Goal: Task Accomplishment & Management: Manage account settings

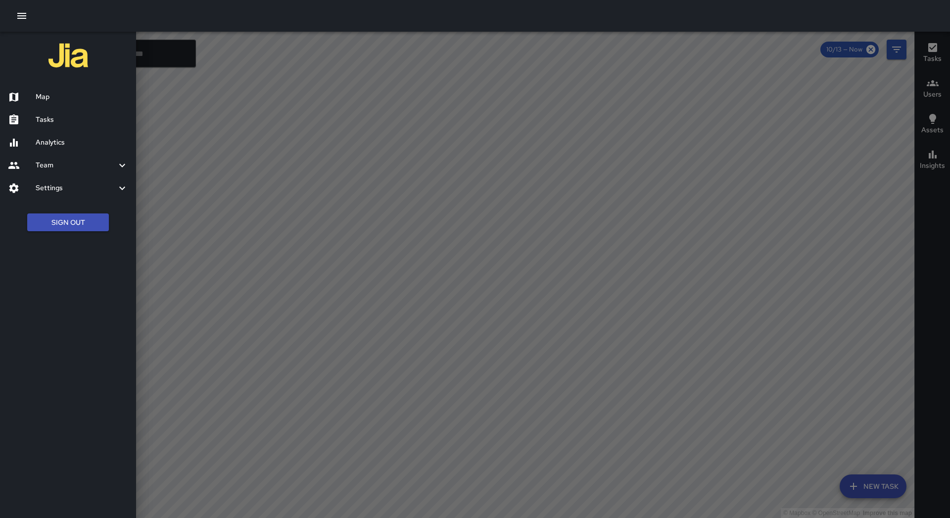
click at [75, 119] on h6 "Tasks" at bounding box center [82, 119] width 93 height 11
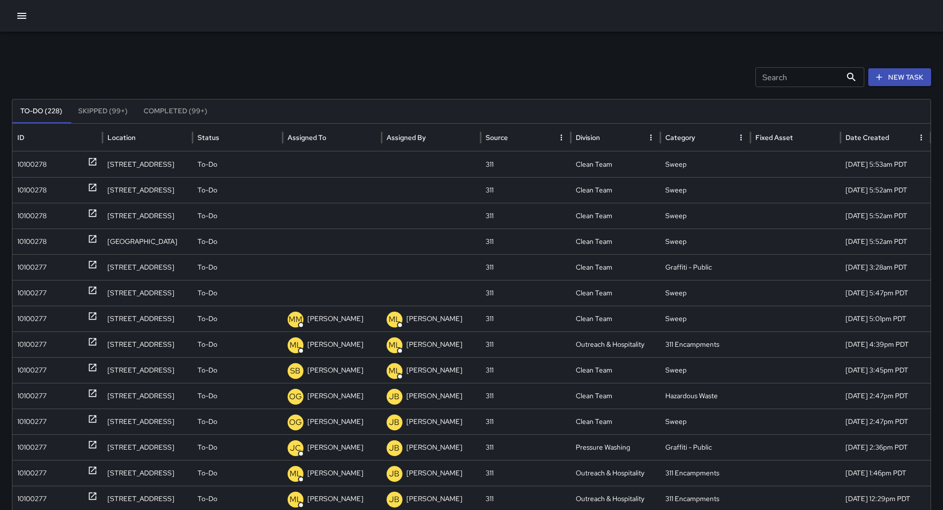
click at [337, 142] on icon "Sort" at bounding box center [334, 137] width 9 height 9
click at [42, 167] on div "10100278" at bounding box center [31, 164] width 29 height 25
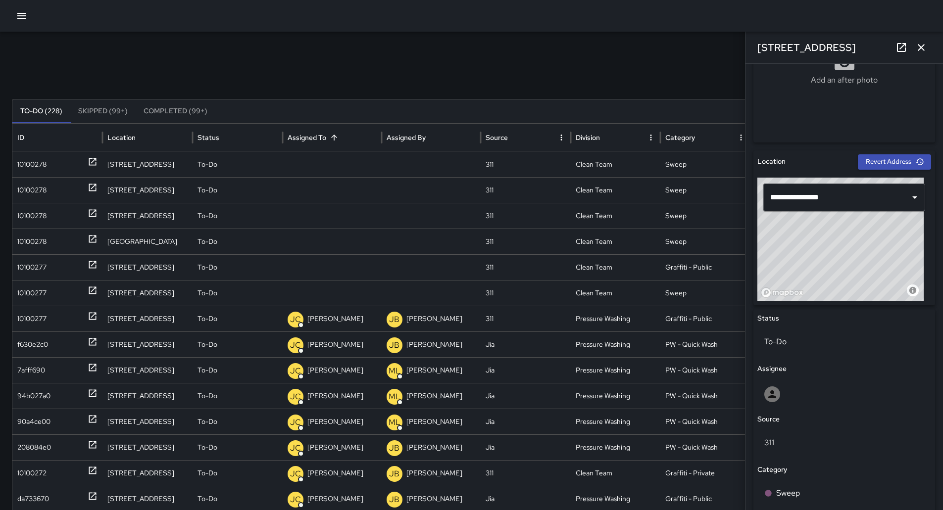
scroll to position [396, 0]
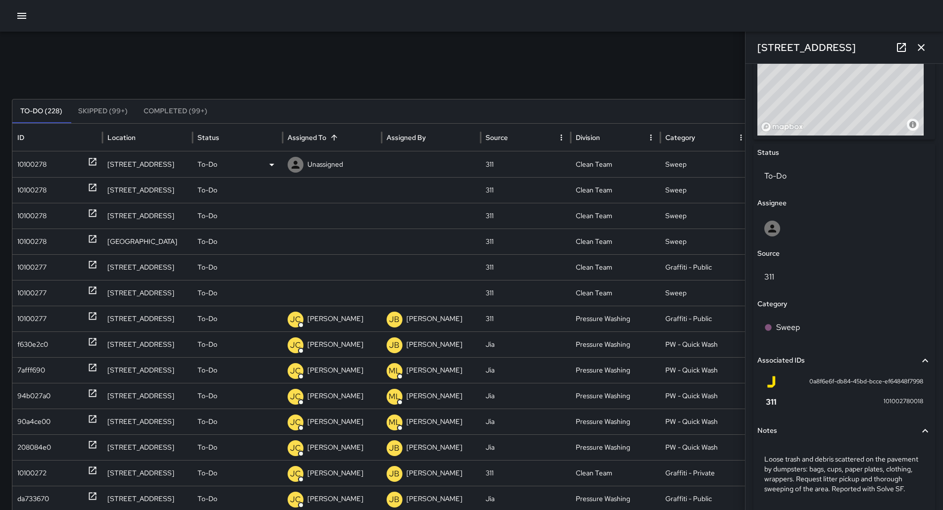
click at [53, 166] on div "10100278" at bounding box center [57, 164] width 80 height 25
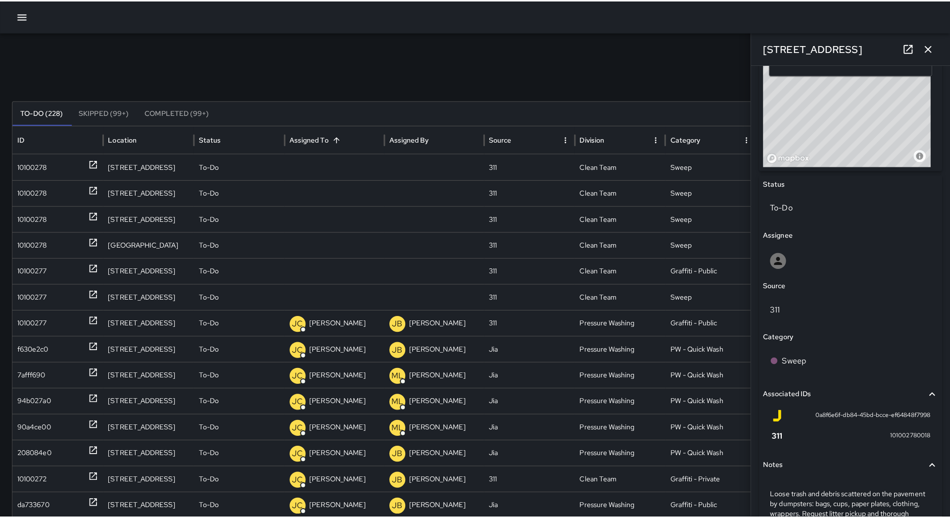
scroll to position [439, 0]
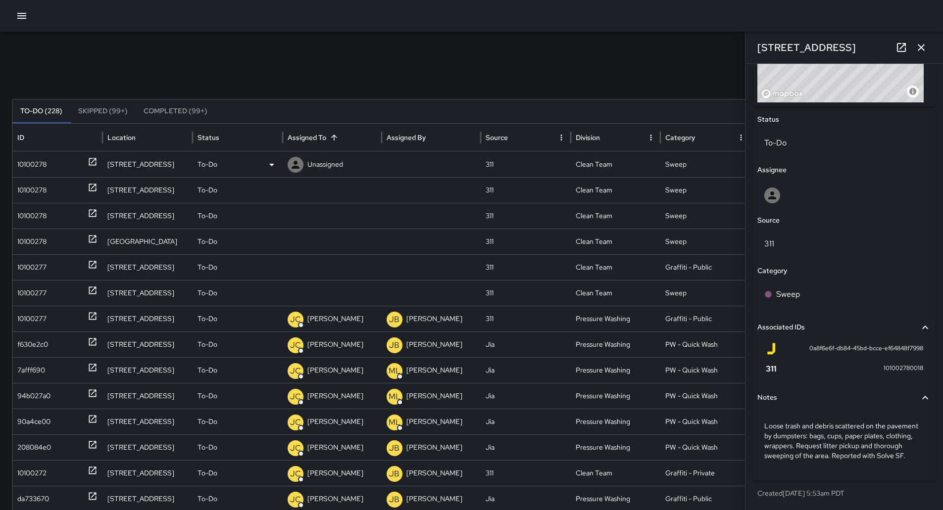
click at [257, 158] on div "To-Do" at bounding box center [237, 164] width 80 height 25
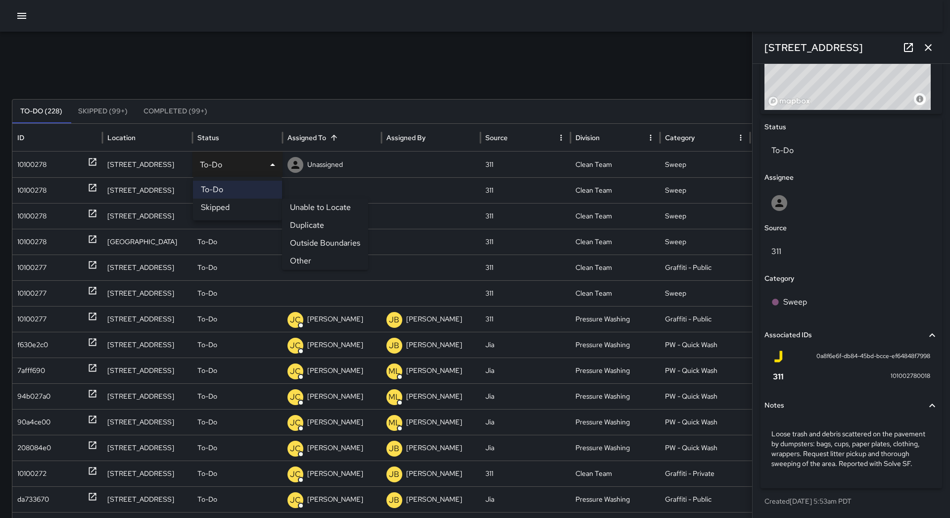
click at [315, 256] on li "Other" at bounding box center [325, 261] width 86 height 18
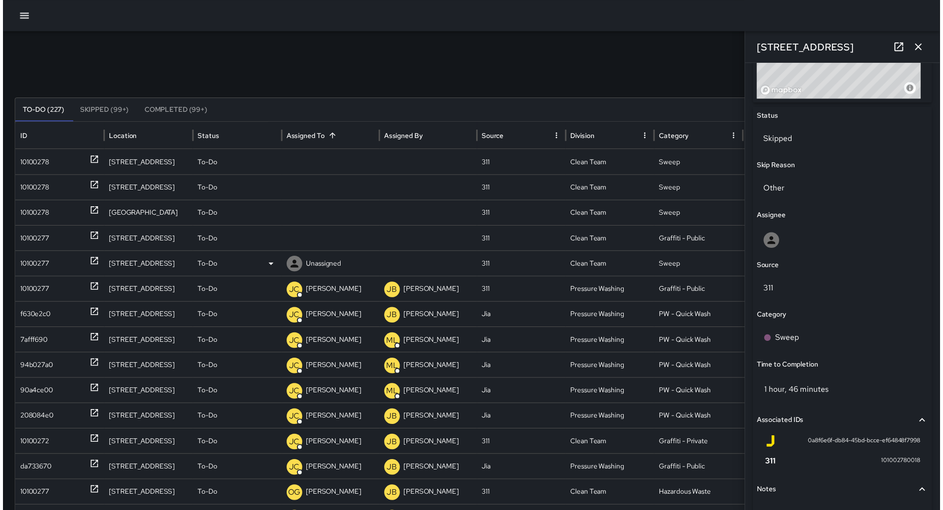
scroll to position [439, 0]
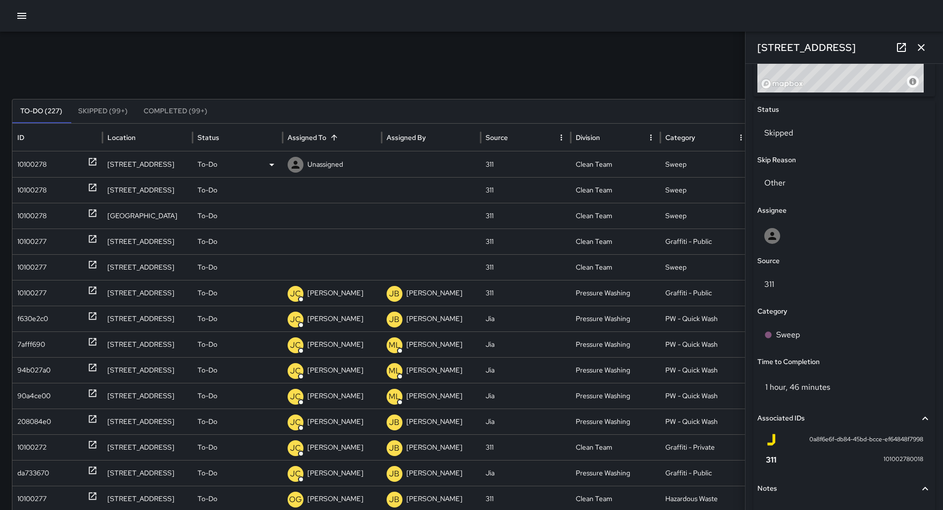
click at [46, 160] on div "10100278" at bounding box center [31, 164] width 29 height 25
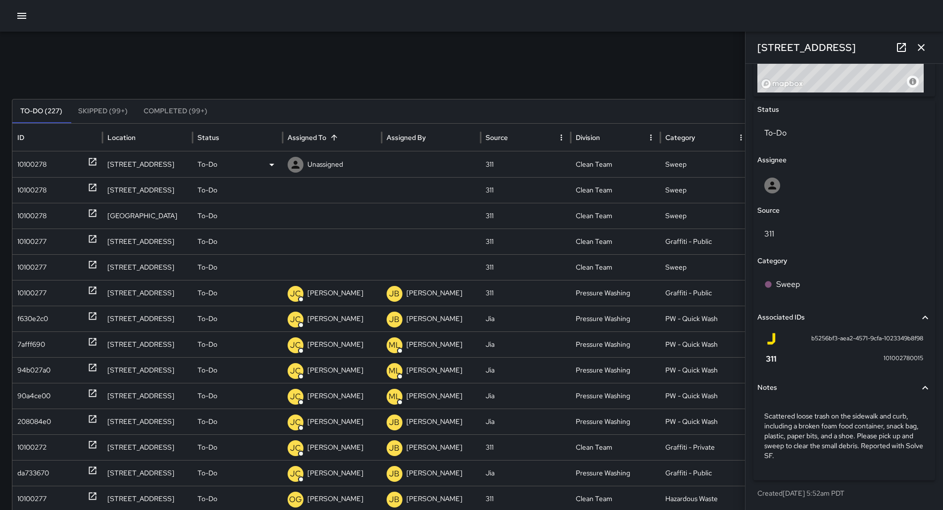
click at [250, 157] on div "To-Do" at bounding box center [237, 164] width 80 height 25
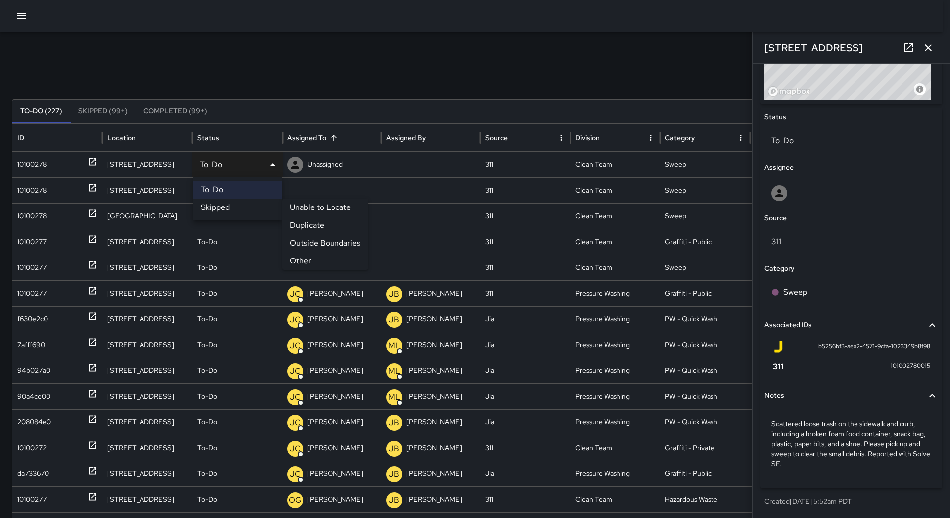
drag, startPoint x: 314, startPoint y: 259, endPoint x: 309, endPoint y: 259, distance: 5.5
click at [314, 260] on li "Other" at bounding box center [325, 261] width 86 height 18
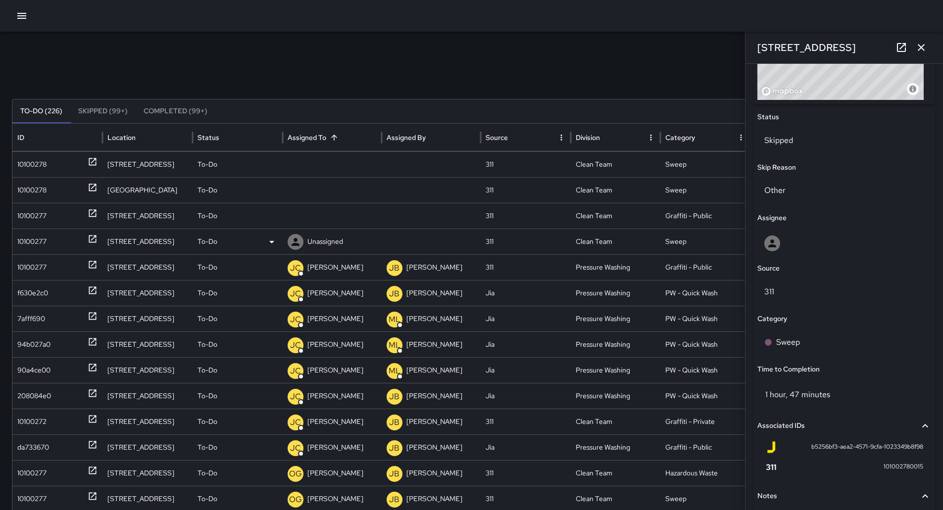
scroll to position [439, 0]
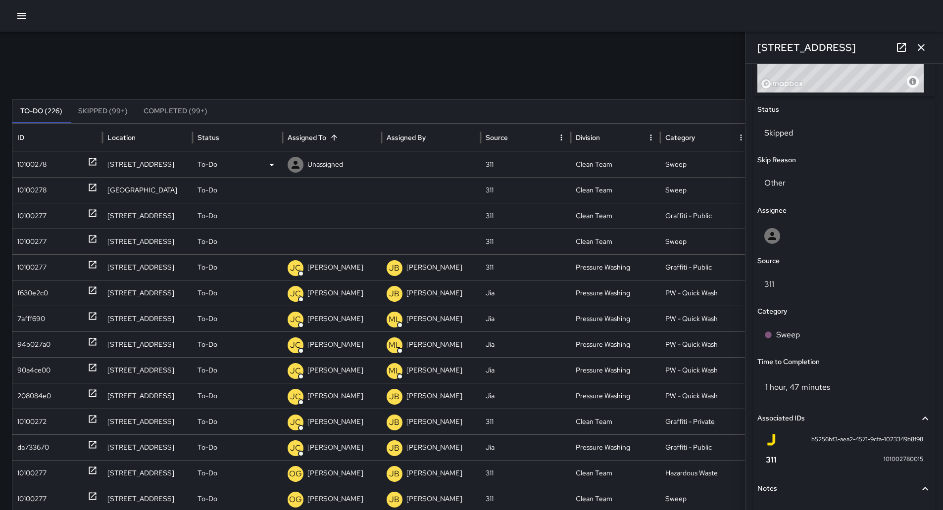
drag, startPoint x: 74, startPoint y: 162, endPoint x: 89, endPoint y: 160, distance: 14.9
click at [73, 162] on div "10100278" at bounding box center [57, 164] width 80 height 25
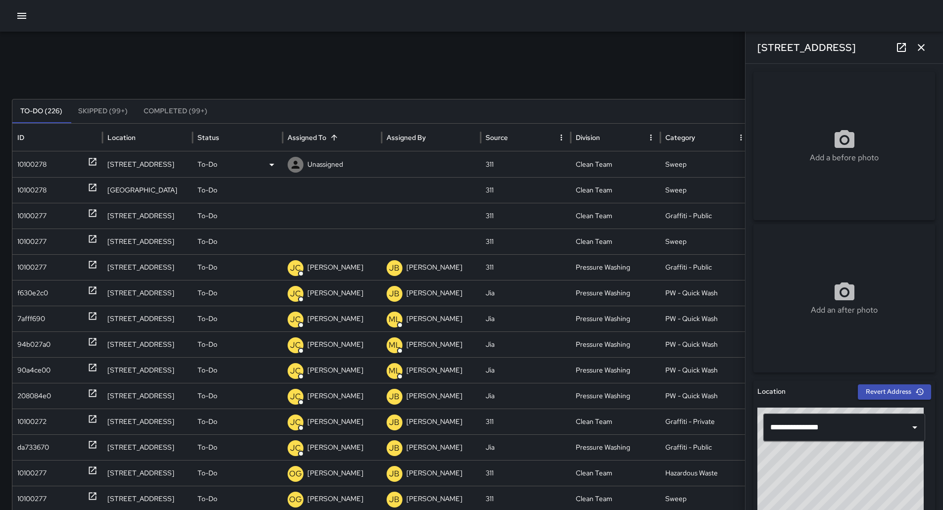
click at [266, 165] on icon at bounding box center [272, 165] width 12 height 12
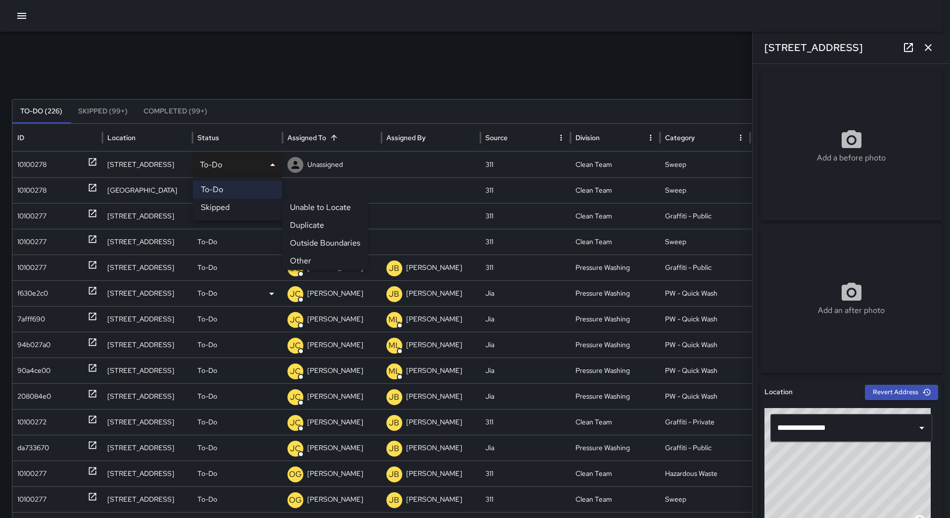
click at [292, 257] on li "Other" at bounding box center [325, 261] width 86 height 18
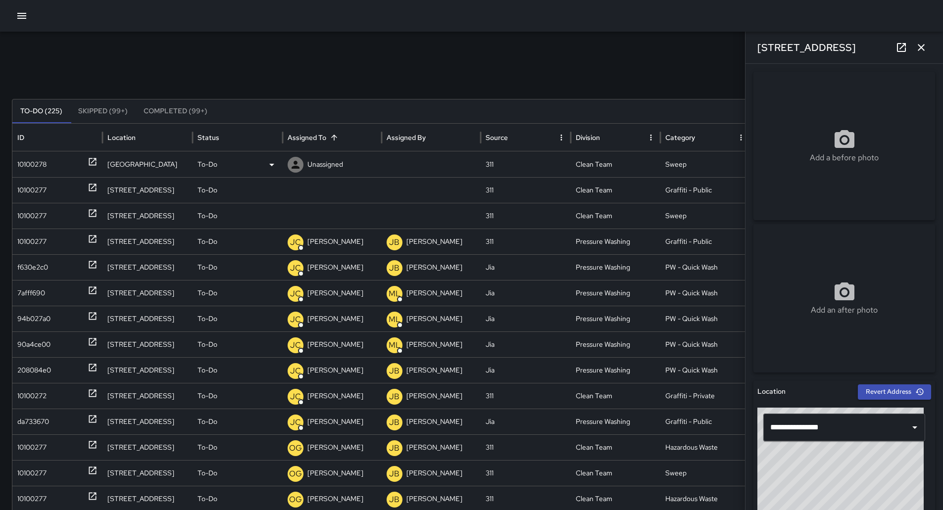
drag, startPoint x: 72, startPoint y: 164, endPoint x: 91, endPoint y: 164, distance: 19.3
click at [72, 164] on div "10100278" at bounding box center [57, 164] width 80 height 25
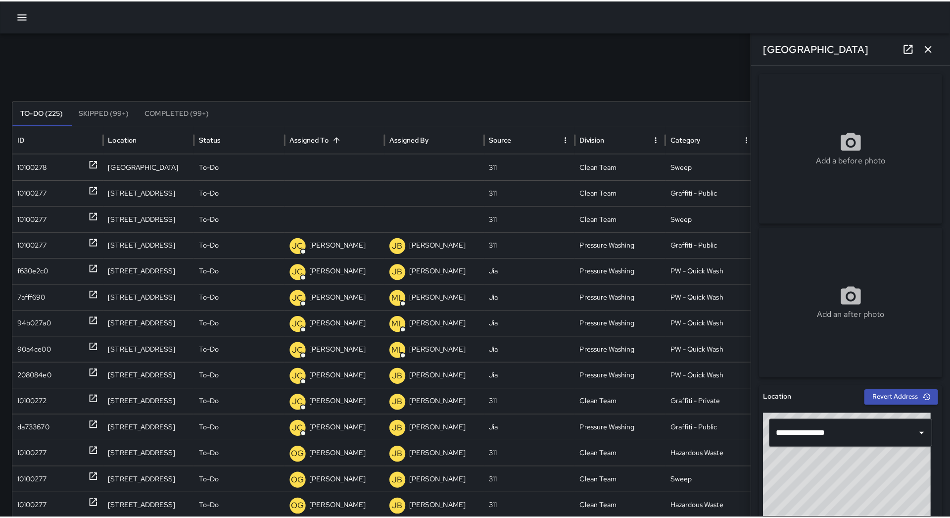
scroll to position [429, 0]
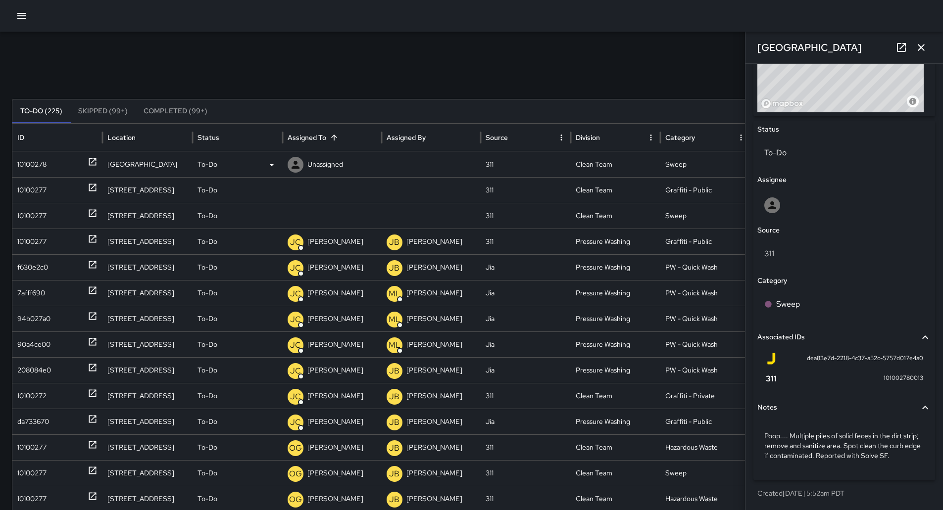
click at [258, 162] on div "To-Do" at bounding box center [237, 164] width 80 height 25
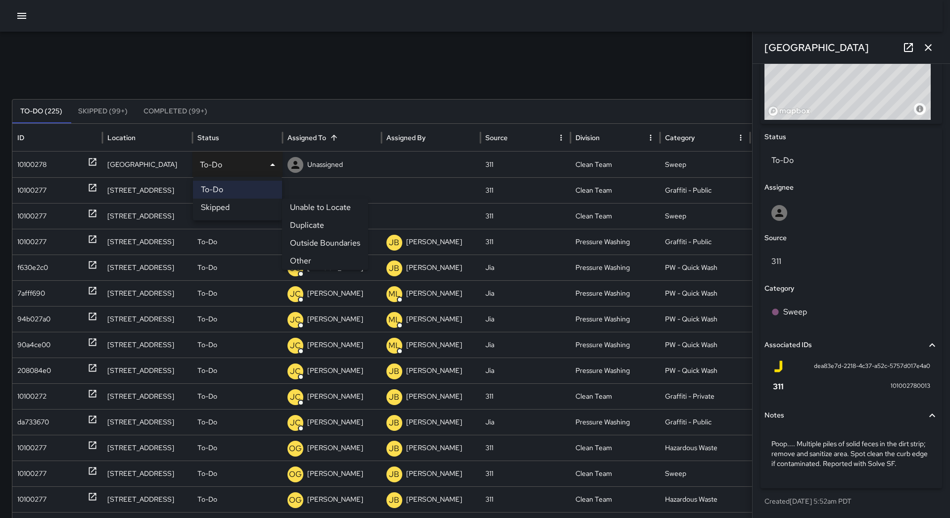
click at [314, 261] on li "Other" at bounding box center [325, 261] width 86 height 18
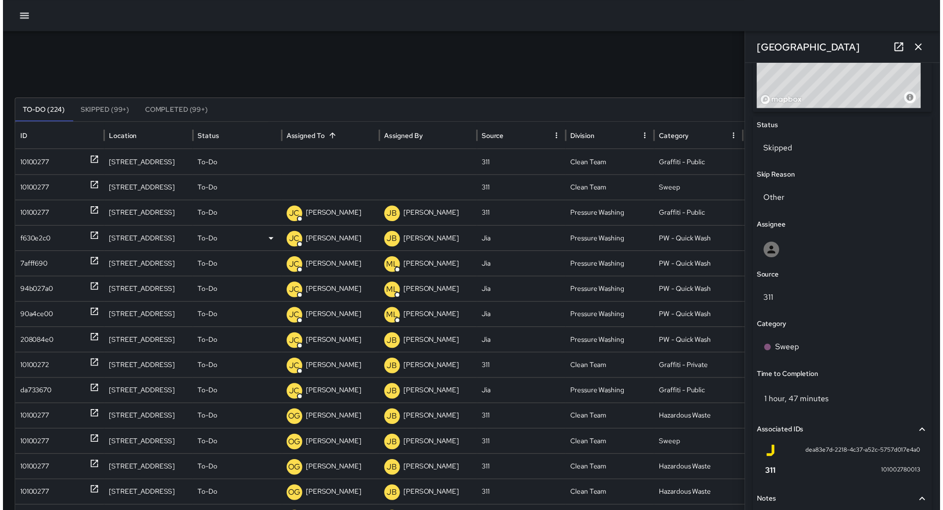
scroll to position [429, 0]
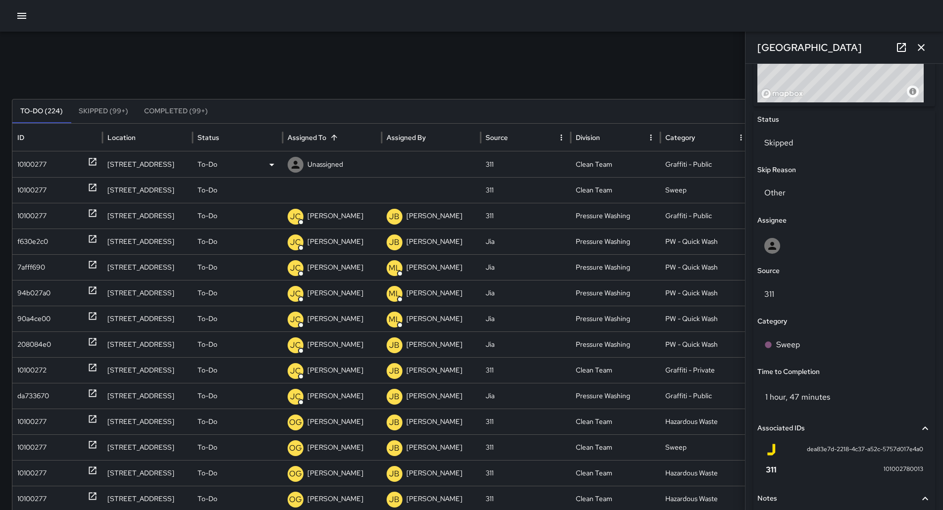
click at [49, 162] on div "10100277" at bounding box center [57, 164] width 80 height 25
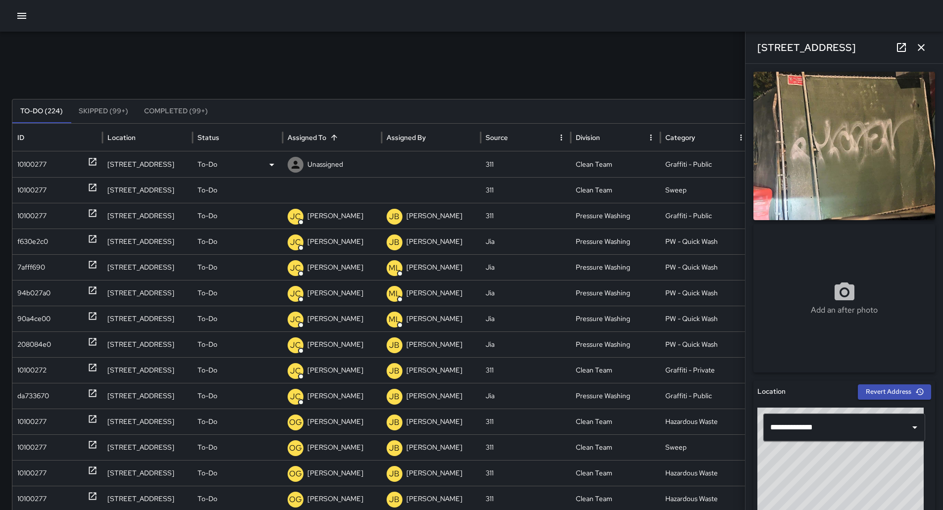
click at [257, 163] on div "To-Do" at bounding box center [237, 164] width 80 height 25
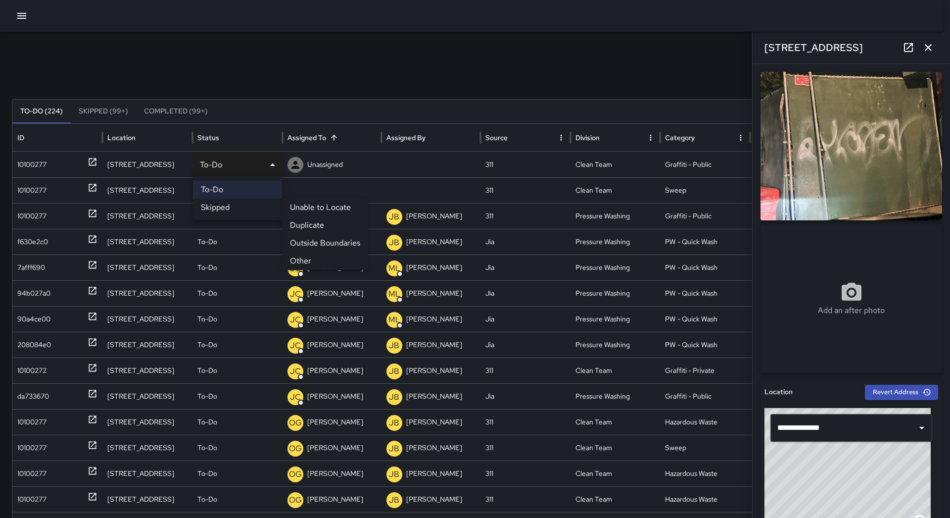
click at [301, 259] on li "Other" at bounding box center [325, 261] width 86 height 18
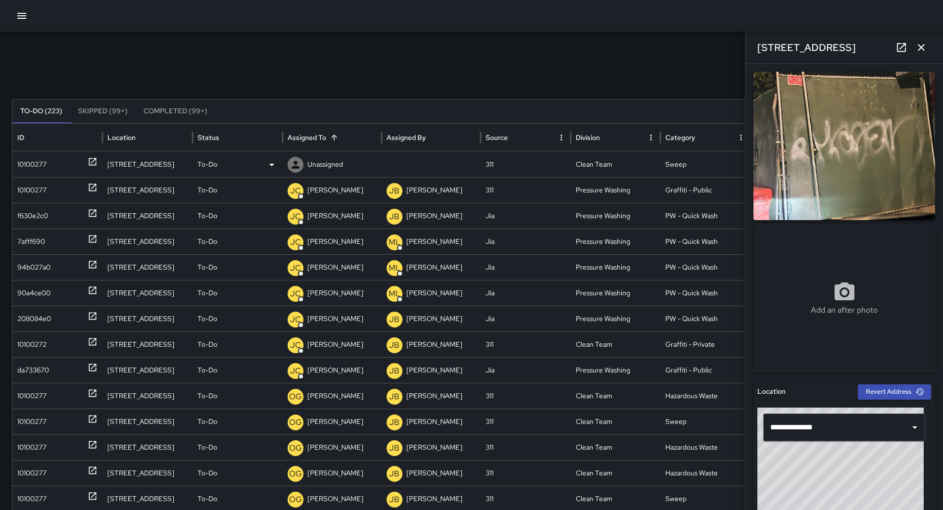
click at [55, 161] on div "10100277" at bounding box center [57, 164] width 80 height 25
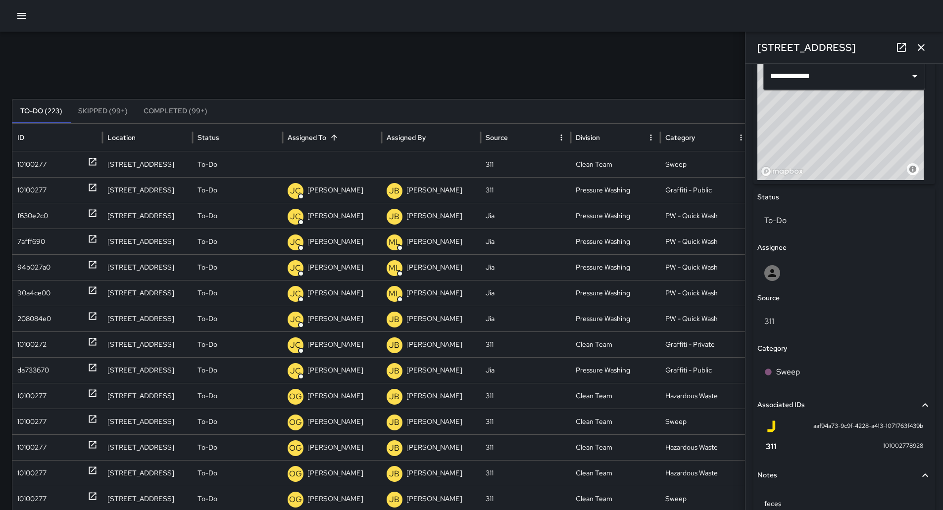
scroll to position [399, 0]
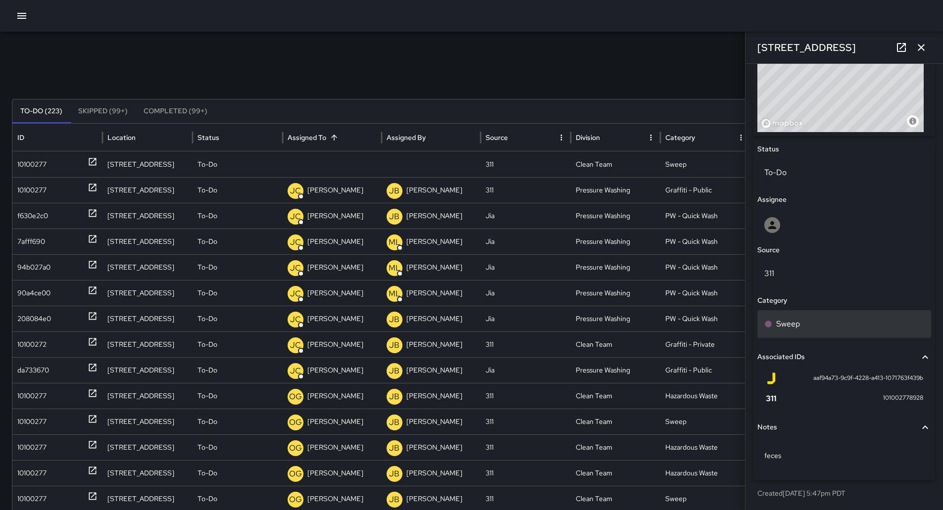
click at [801, 329] on div "Sweep" at bounding box center [844, 324] width 160 height 12
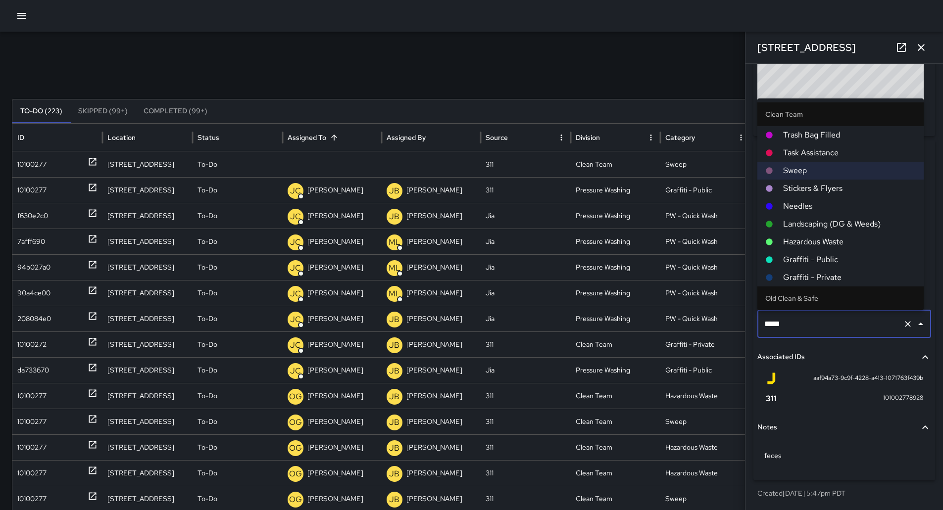
click at [838, 236] on span "Hazardous Waste" at bounding box center [849, 242] width 133 height 12
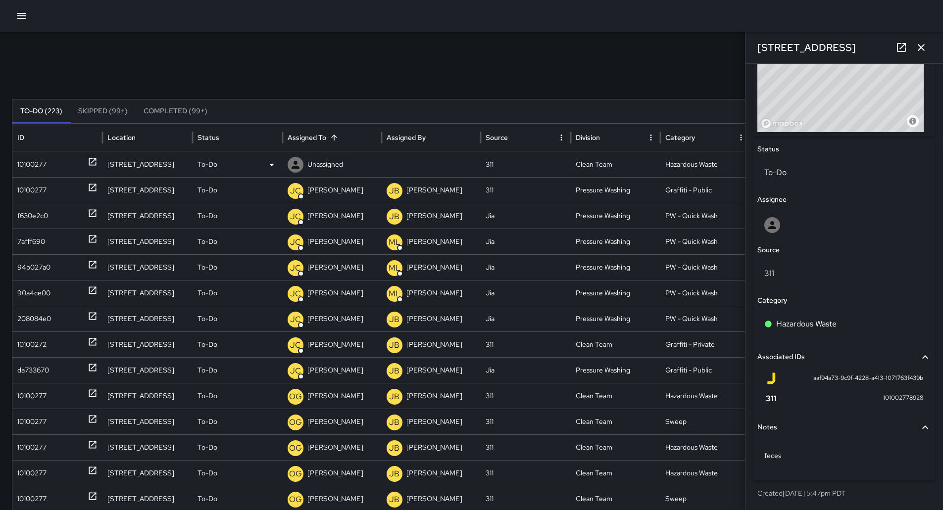
click at [314, 159] on p "Unassigned" at bounding box center [325, 164] width 36 height 25
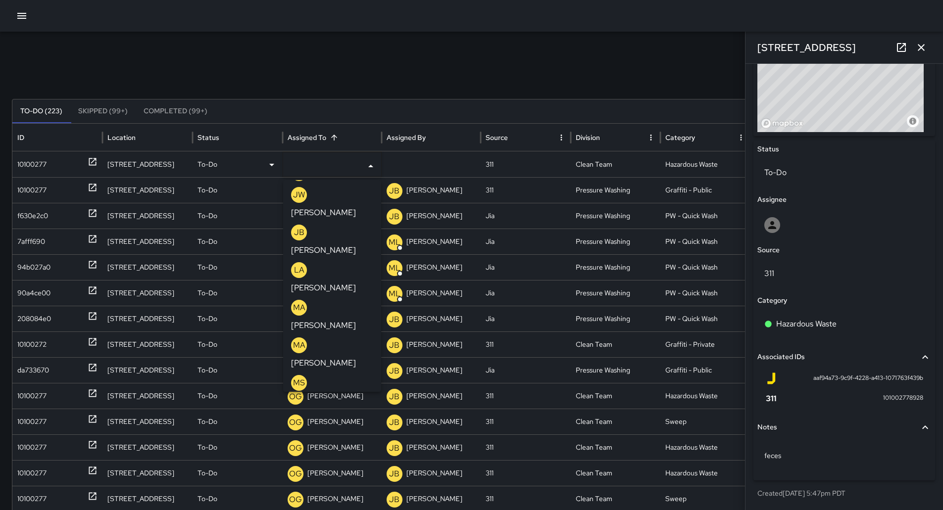
scroll to position [433, 0]
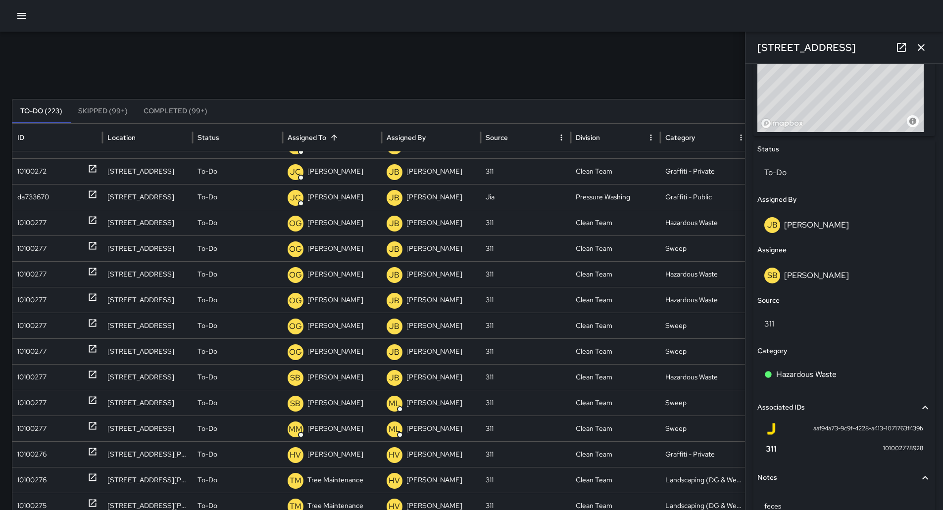
scroll to position [139, 0]
click at [40, 215] on div "10100277" at bounding box center [31, 221] width 29 height 25
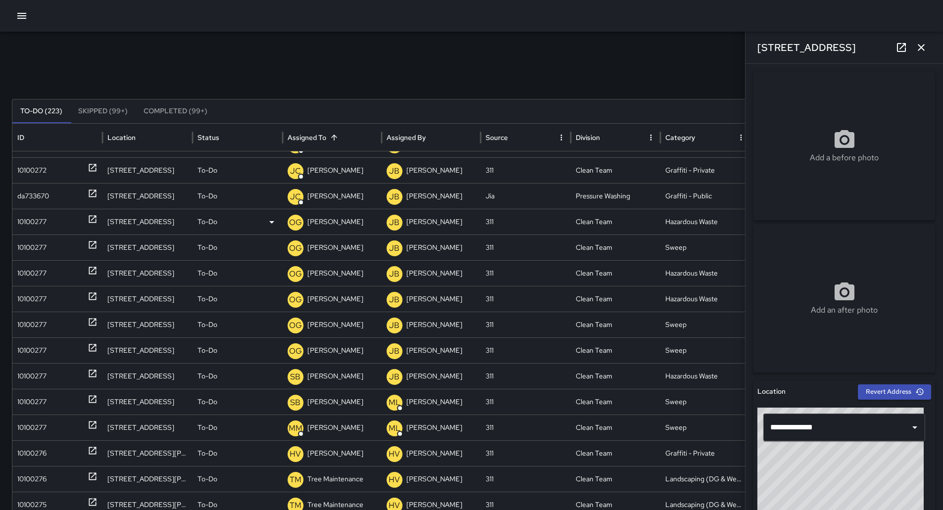
click at [329, 217] on p "[PERSON_NAME]" at bounding box center [335, 221] width 56 height 25
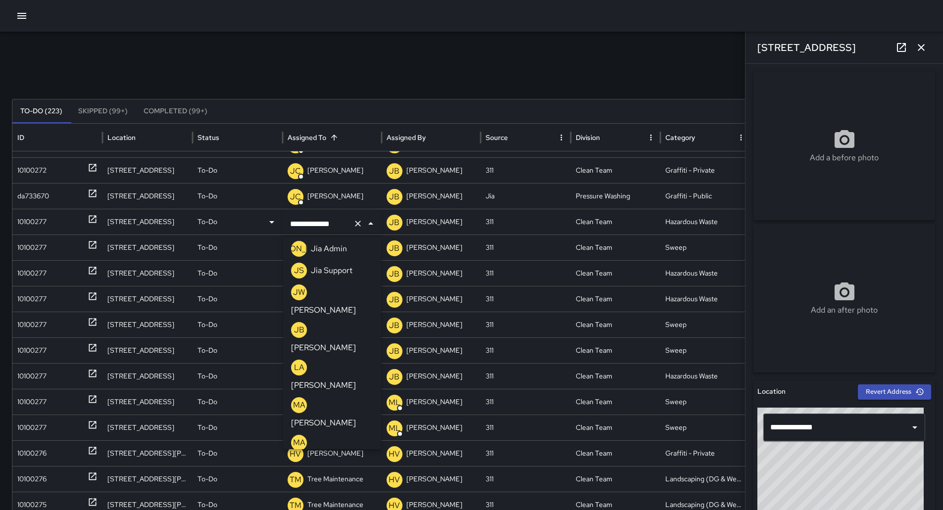
scroll to position [433, 0]
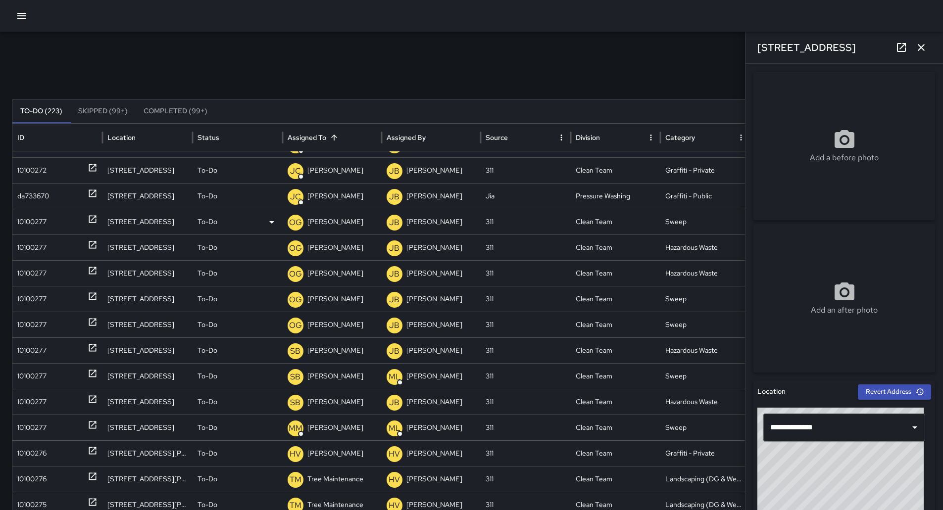
click at [343, 223] on p "[PERSON_NAME]" at bounding box center [335, 221] width 56 height 25
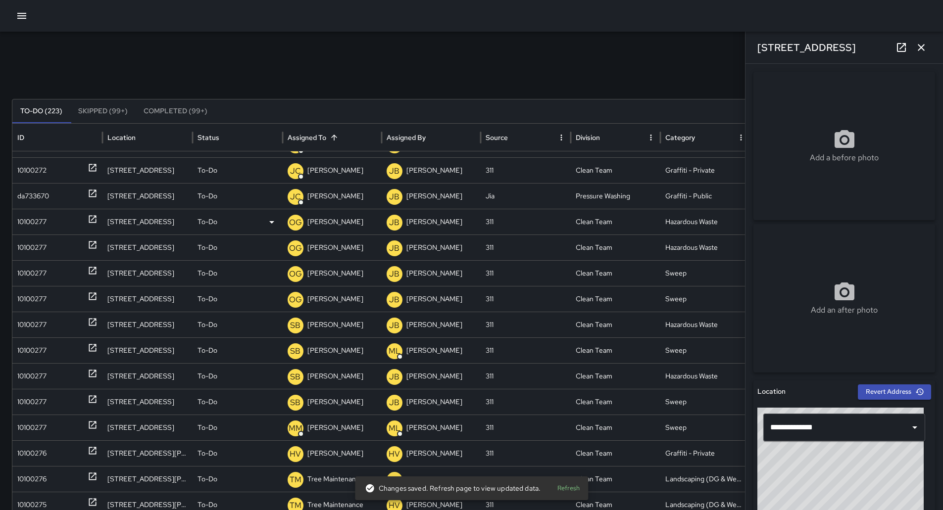
click at [349, 227] on p "[PERSON_NAME]" at bounding box center [335, 221] width 56 height 25
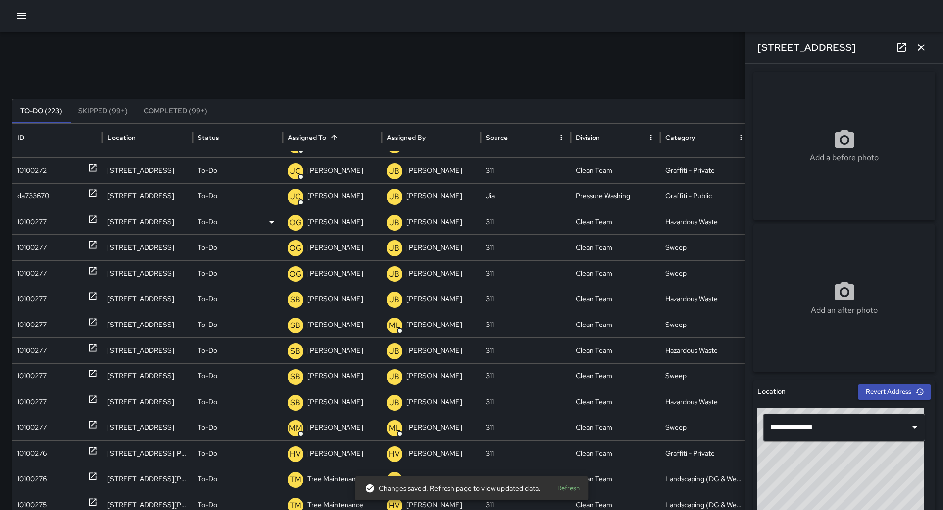
click at [349, 218] on p "[PERSON_NAME]" at bounding box center [335, 221] width 56 height 25
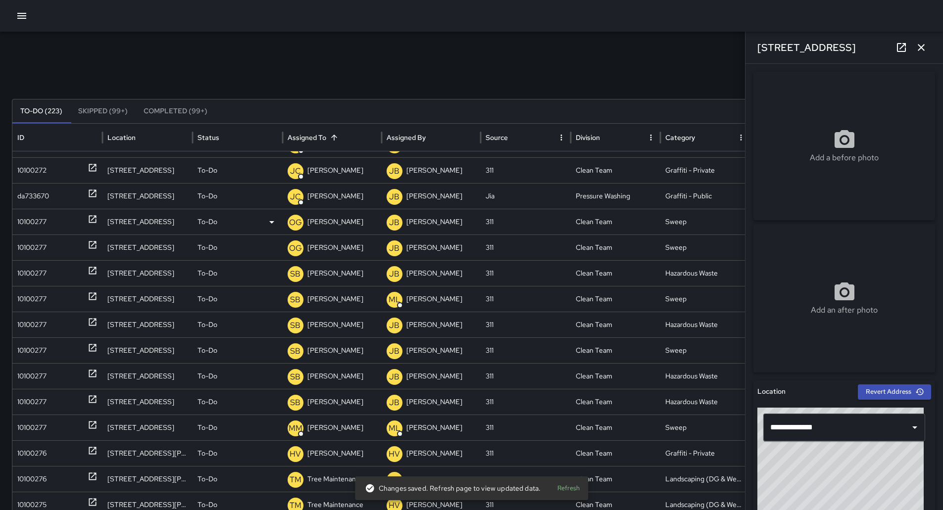
click at [349, 219] on p "[PERSON_NAME]" at bounding box center [335, 221] width 56 height 25
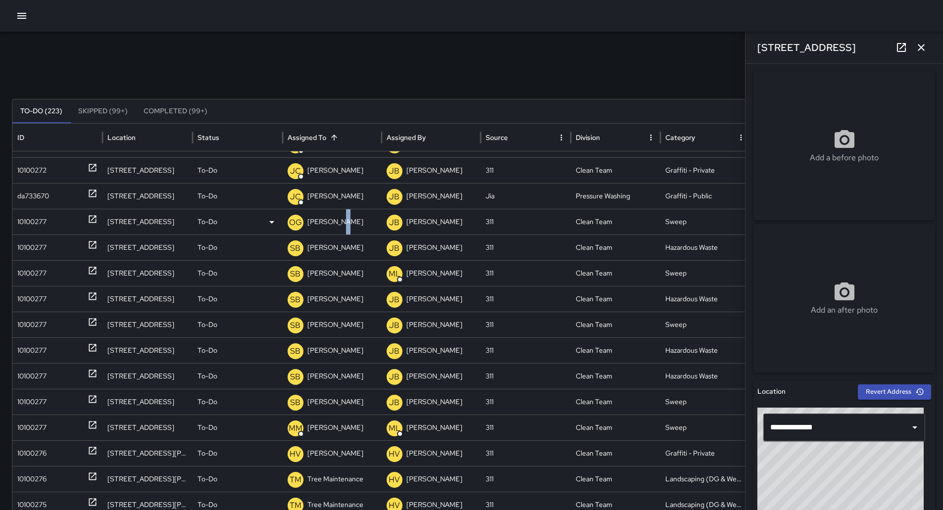
click at [345, 224] on p "[PERSON_NAME]" at bounding box center [335, 221] width 56 height 25
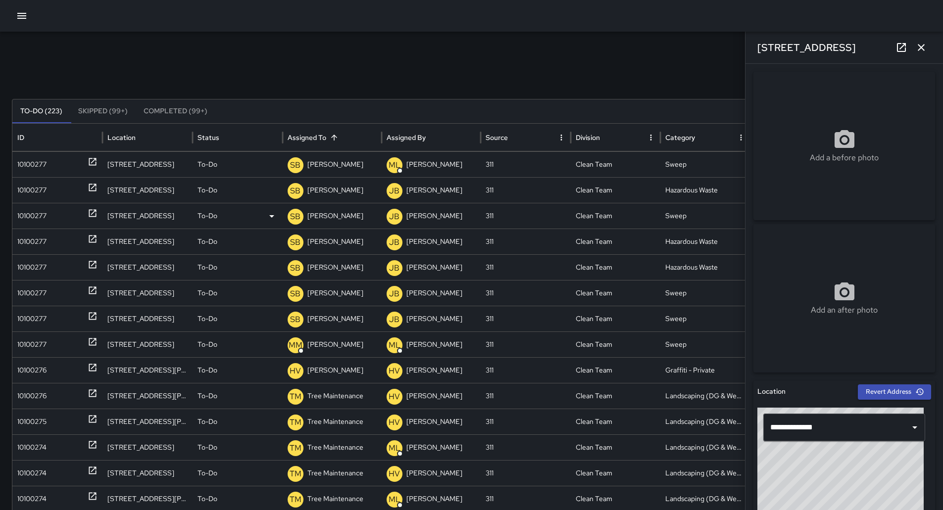
scroll to position [231, 0]
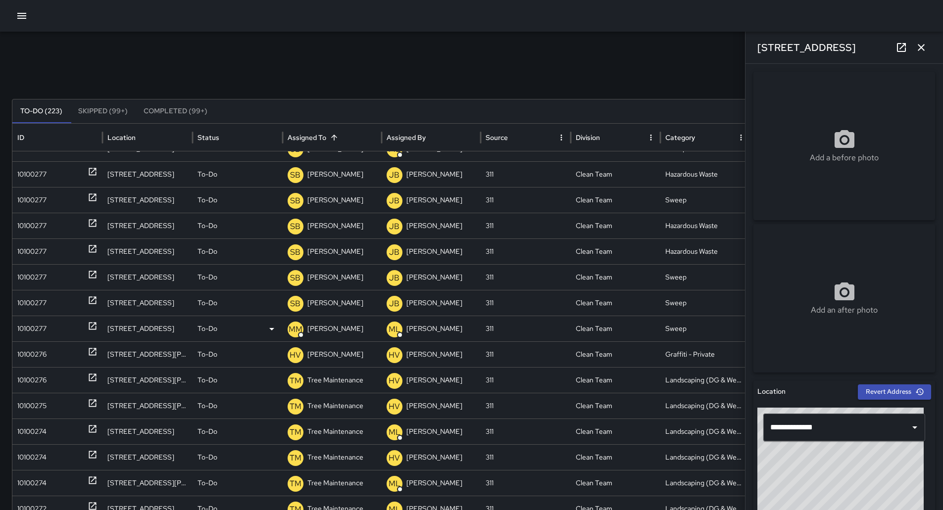
click at [45, 328] on div "10100277" at bounding box center [31, 328] width 29 height 25
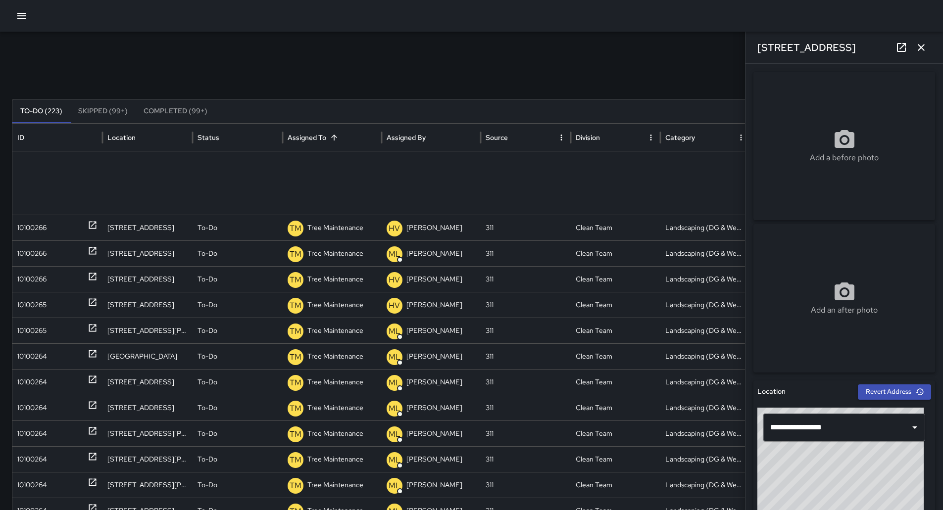
scroll to position [0, 0]
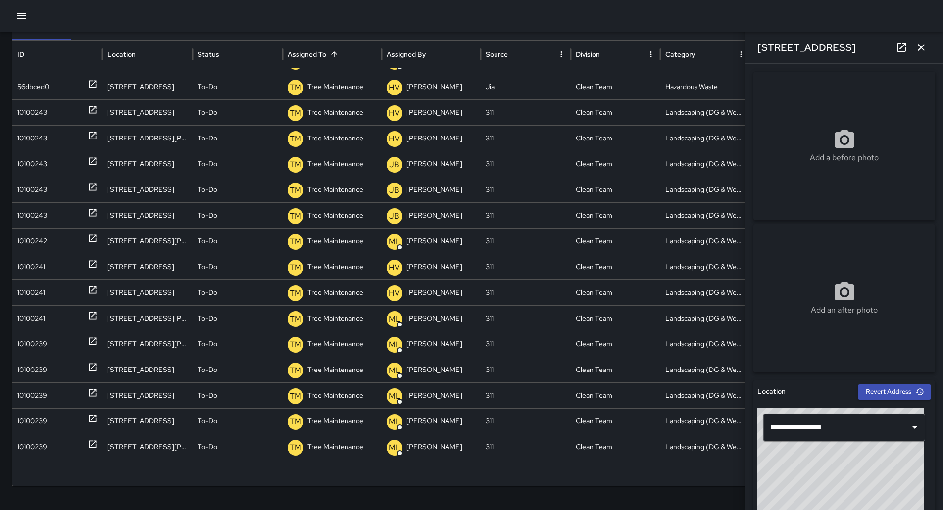
click at [926, 48] on icon "button" at bounding box center [921, 48] width 12 height 12
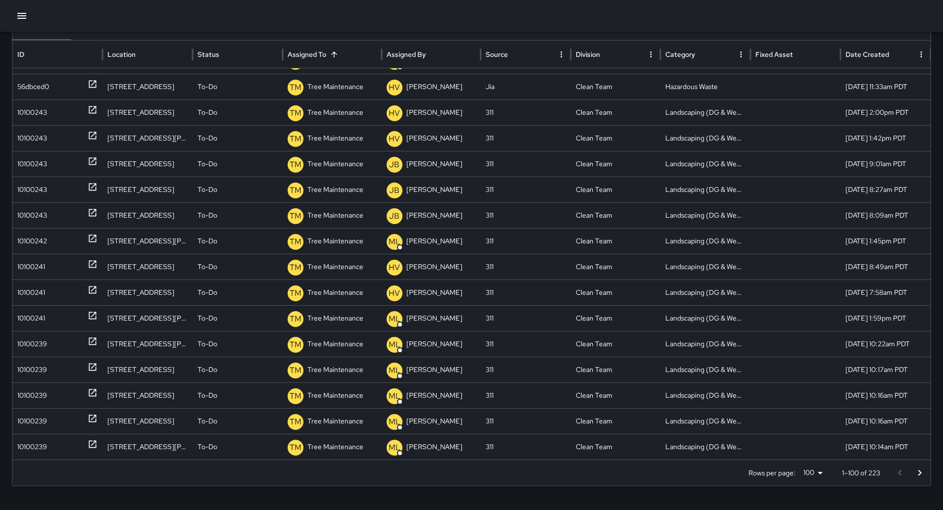
click at [925, 474] on icon "Go to next page" at bounding box center [920, 473] width 12 height 12
click at [925, 473] on icon "Go to next page" at bounding box center [920, 473] width 12 height 12
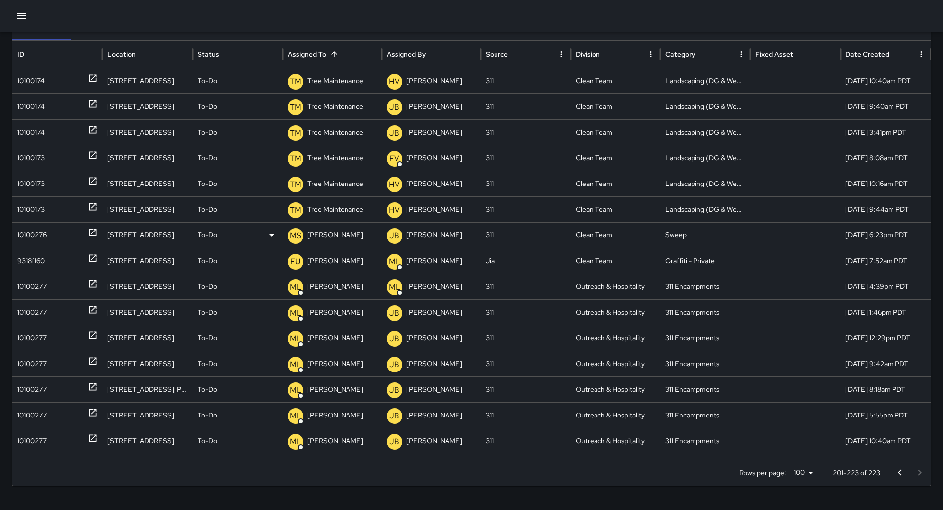
click at [56, 226] on div "10100276" at bounding box center [57, 235] width 80 height 25
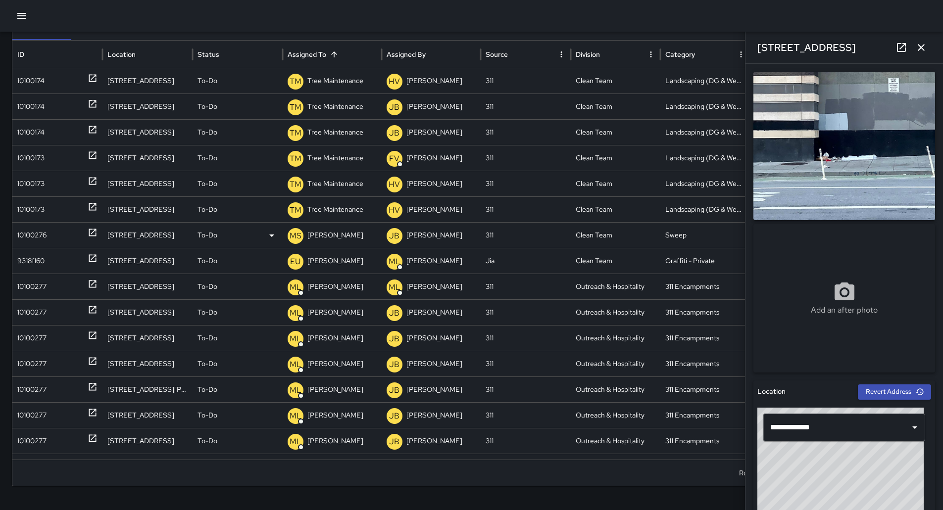
click at [332, 236] on p "[PERSON_NAME]" at bounding box center [335, 235] width 56 height 25
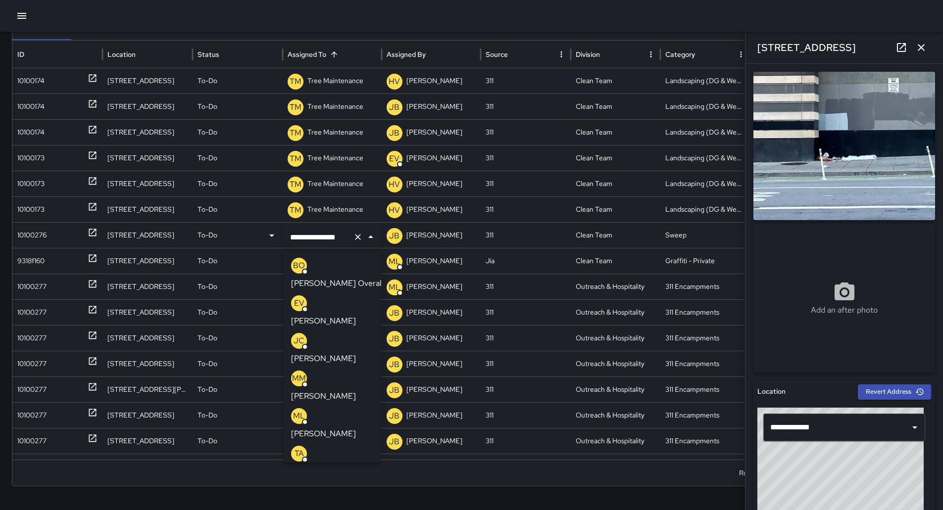
click at [329, 278] on p "[PERSON_NAME] Overall" at bounding box center [337, 284] width 93 height 12
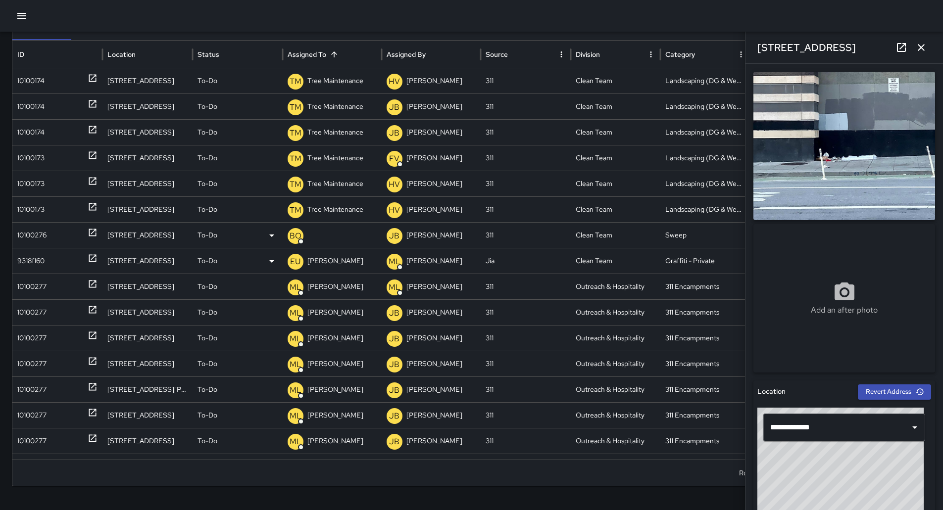
click at [22, 259] on div "9318f160" at bounding box center [30, 260] width 27 height 25
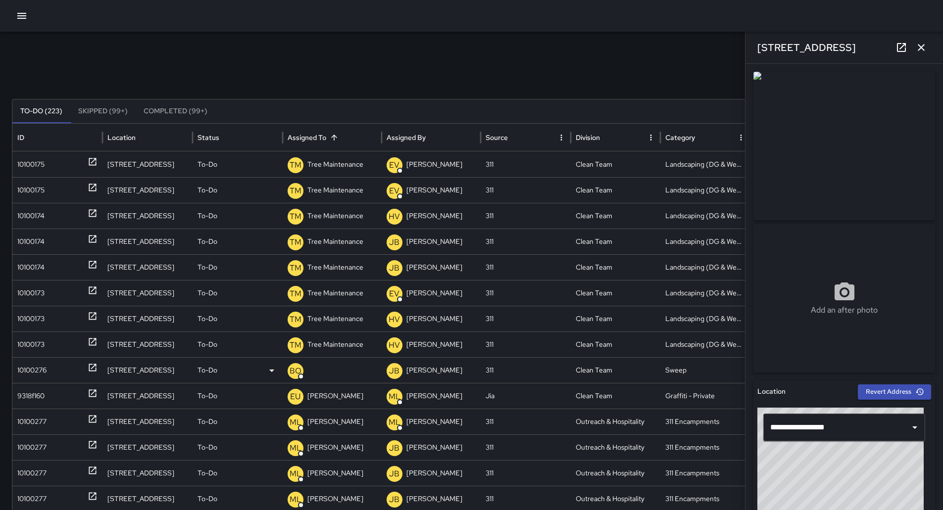
click at [925, 48] on icon "button" at bounding box center [921, 48] width 12 height 12
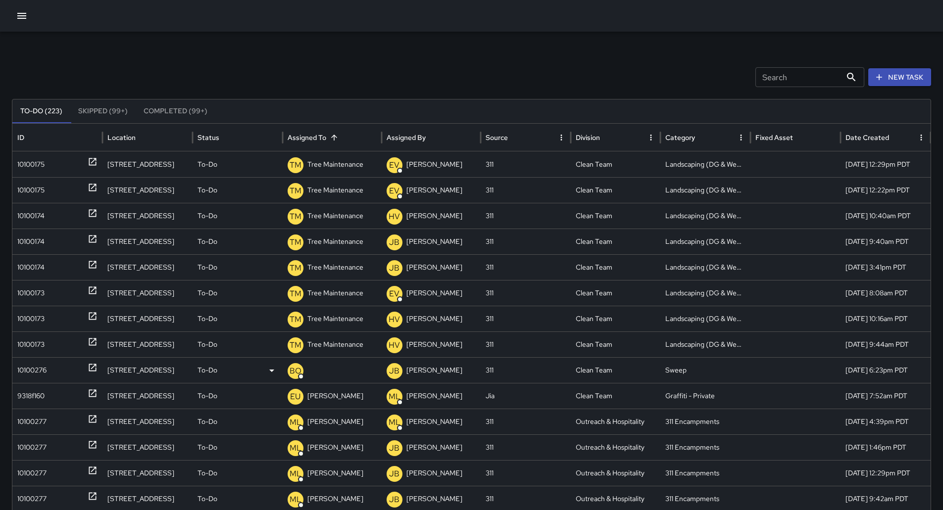
click at [24, 16] on icon "button" at bounding box center [21, 16] width 9 height 6
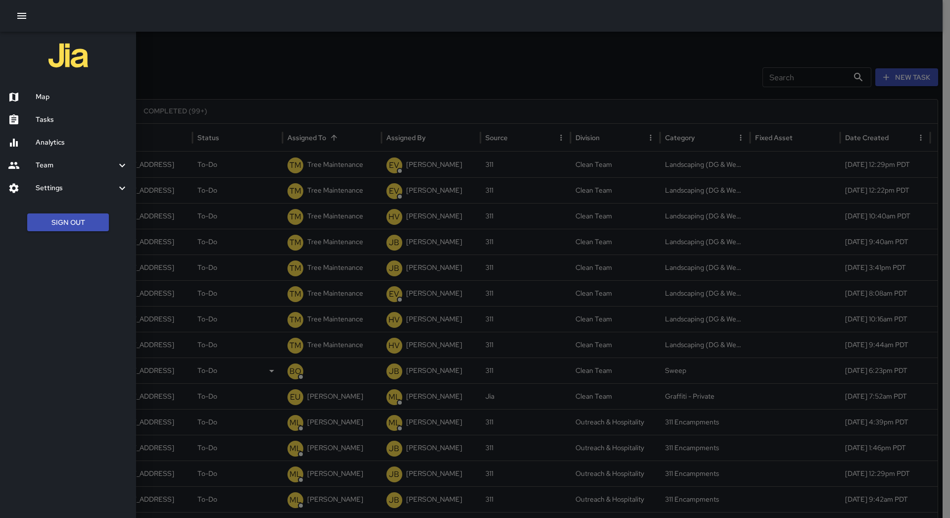
click at [43, 87] on div "Map" at bounding box center [68, 97] width 136 height 23
